Goal: Task Accomplishment & Management: Use online tool/utility

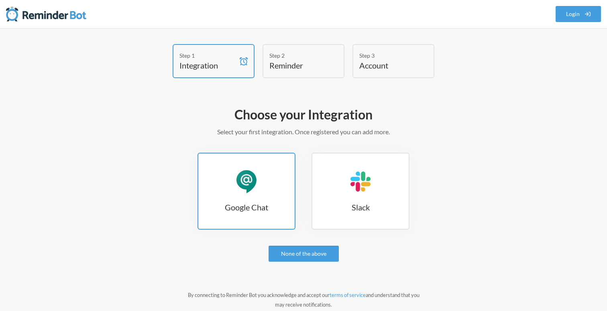
click at [246, 194] on link "Google Chat Google Chat" at bounding box center [246, 191] width 98 height 77
click at [242, 189] on div "Google Chat" at bounding box center [246, 182] width 24 height 24
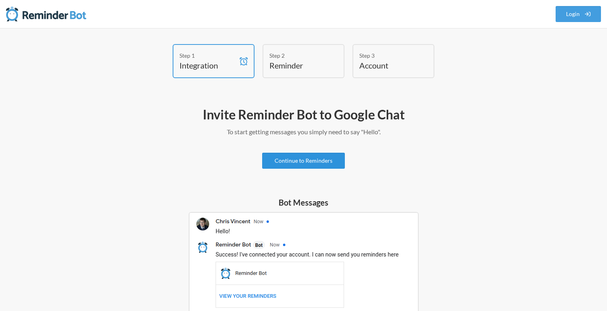
click at [296, 159] on link "Continue to Reminders" at bounding box center [303, 161] width 83 height 16
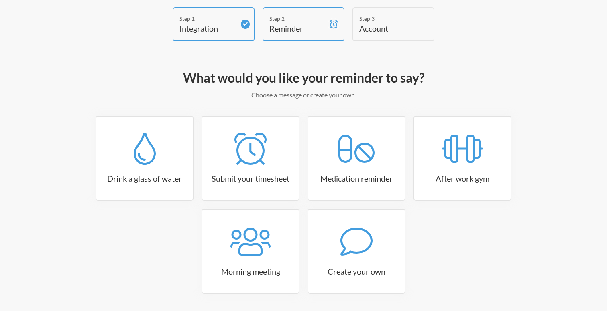
scroll to position [63, 0]
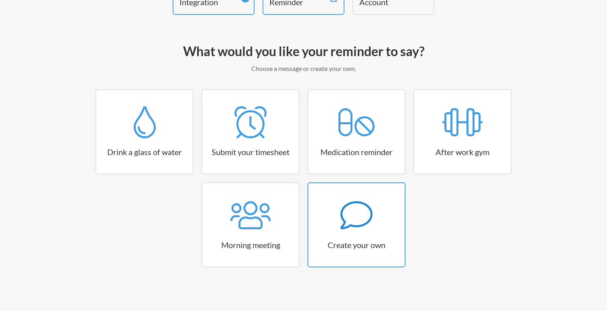
click at [360, 219] on icon at bounding box center [356, 215] width 32 height 32
select select "08:30:00"
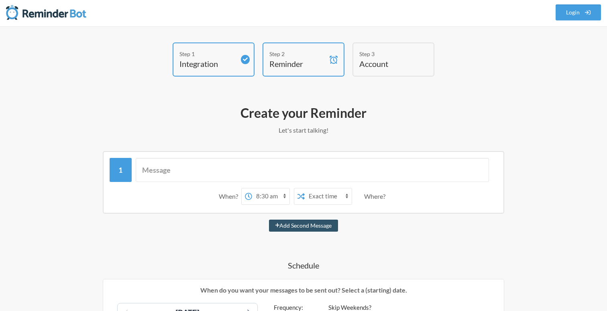
scroll to position [0, 0]
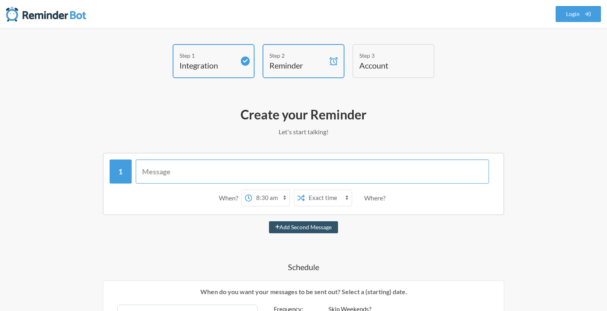
click at [178, 173] on input "text" at bounding box center [312, 172] width 353 height 24
